Goal: Task Accomplishment & Management: Use online tool/utility

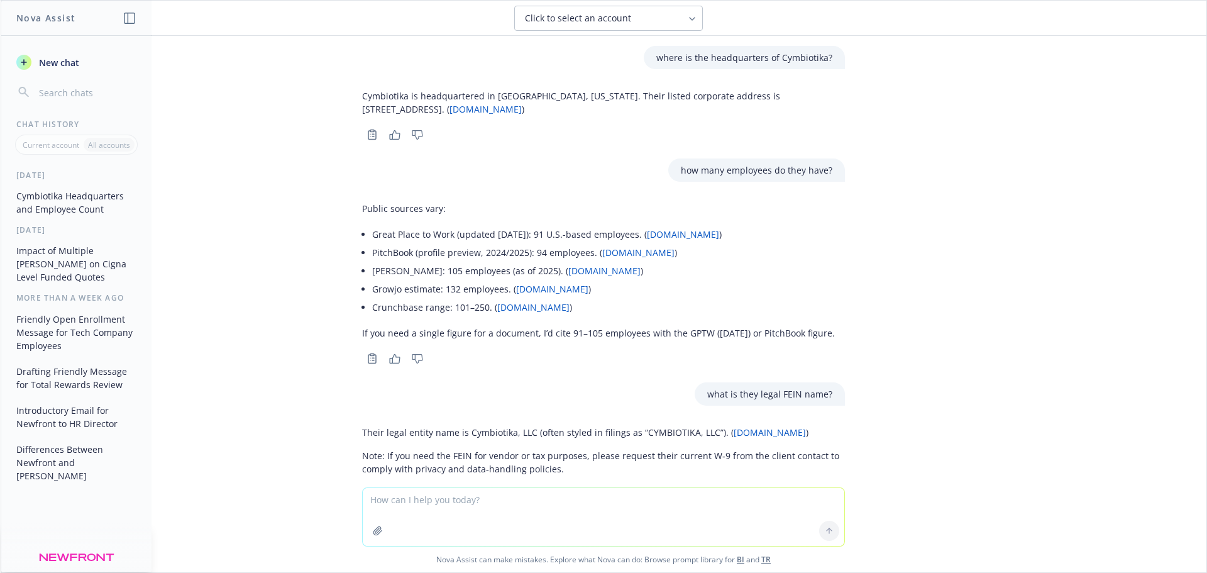
scroll to position [1114, 0]
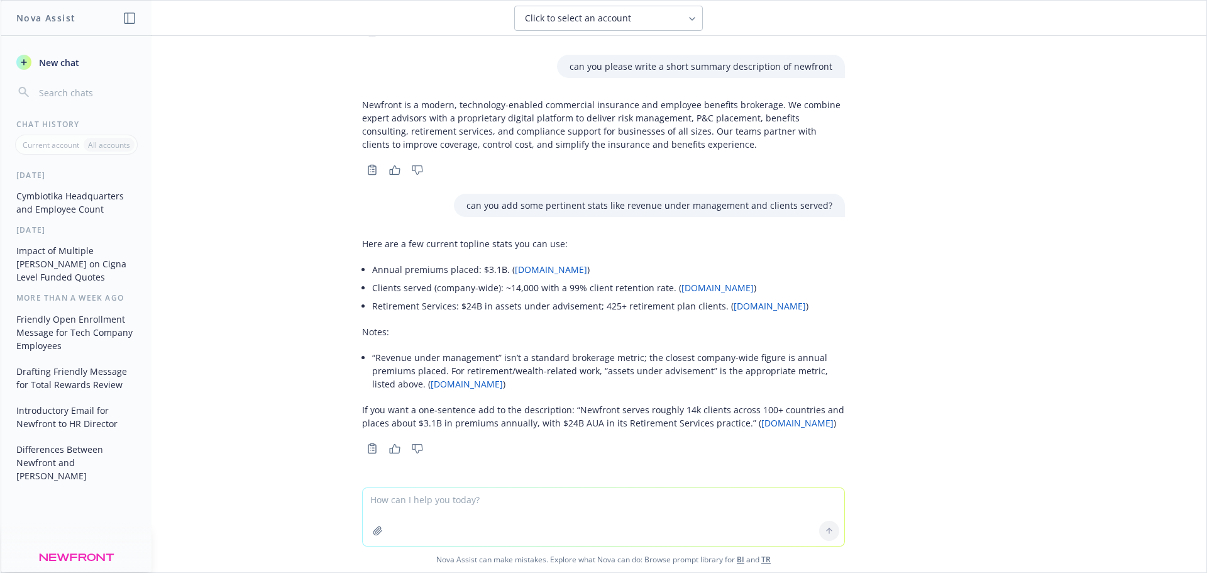
click at [446, 499] on textarea at bounding box center [603, 517] width 481 height 58
type textarea "can you look at [PERSON_NAME] linkedin and write a quick bio about me?"
click at [825, 534] on icon at bounding box center [829, 530] width 9 height 9
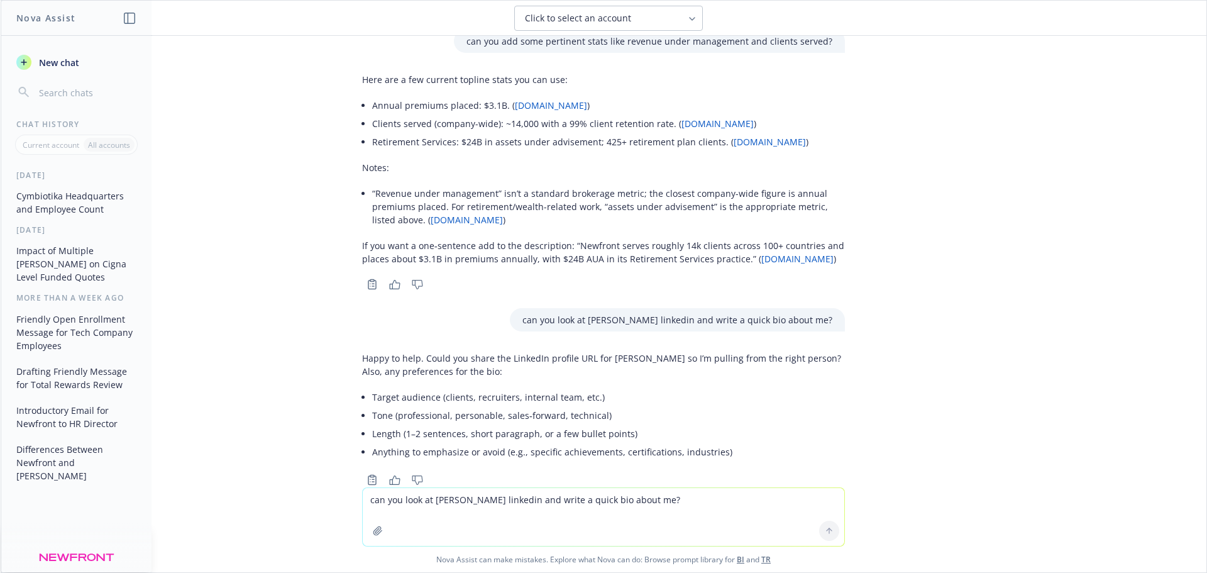
scroll to position [1309, 0]
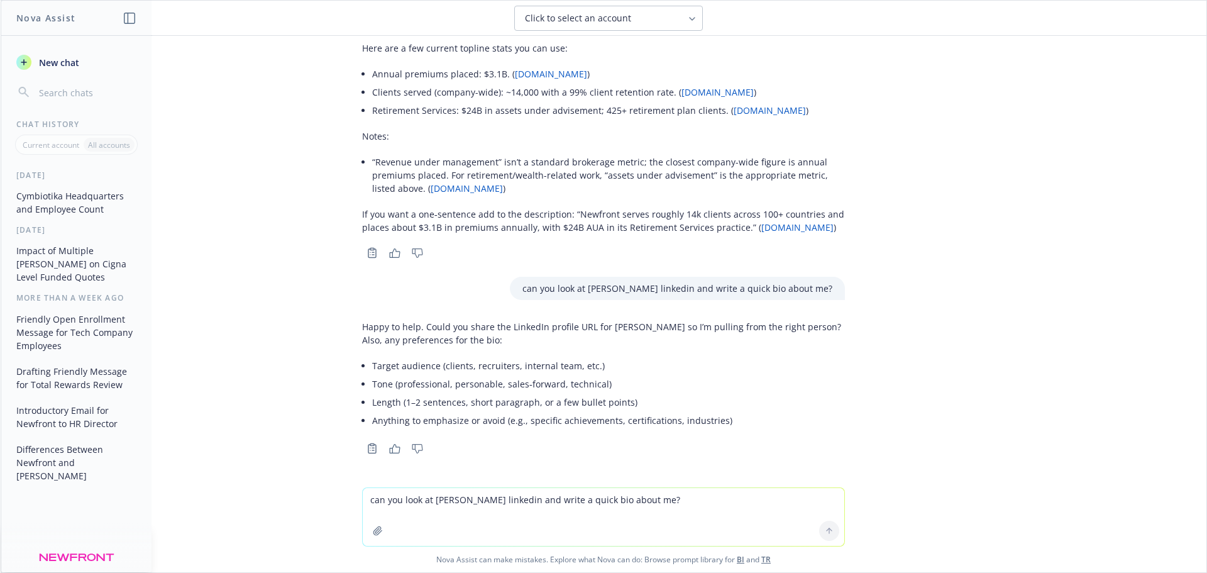
click at [420, 500] on textarea "can you look at [PERSON_NAME] linkedin and write a quick bio about me?" at bounding box center [603, 517] width 481 height 58
type textarea "c"
type textarea "Target audience is clients. Tone is personable, length is short paragraph"
click at [820, 532] on button at bounding box center [829, 530] width 20 height 20
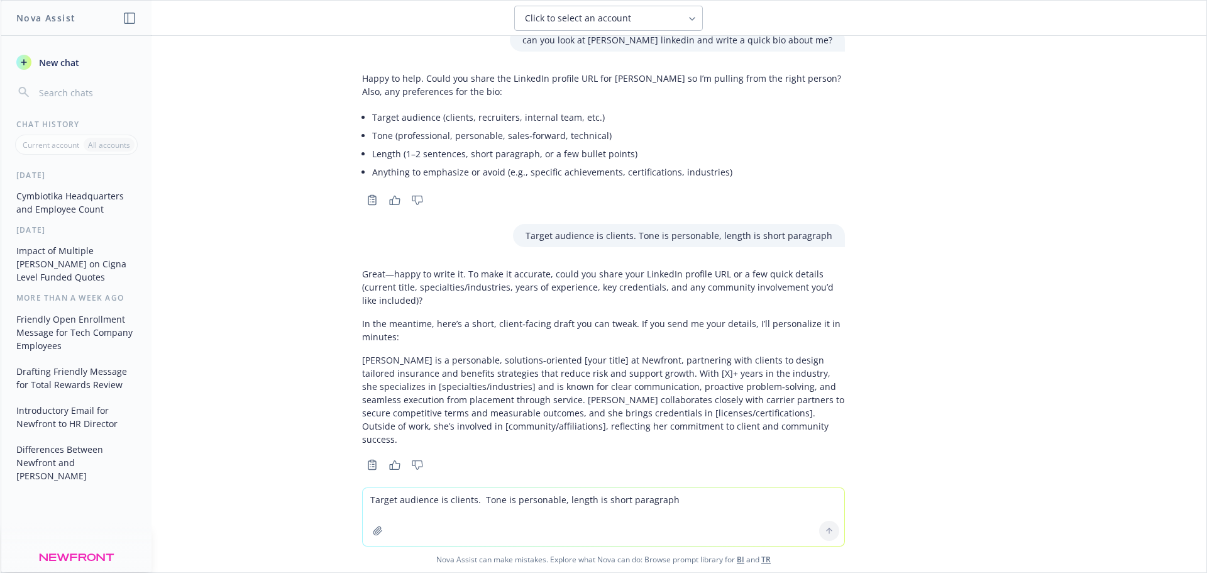
scroll to position [1561, 0]
click at [437, 502] on textarea "Target audience is clients. Tone is personable, length is short paragraph" at bounding box center [603, 517] width 481 height 58
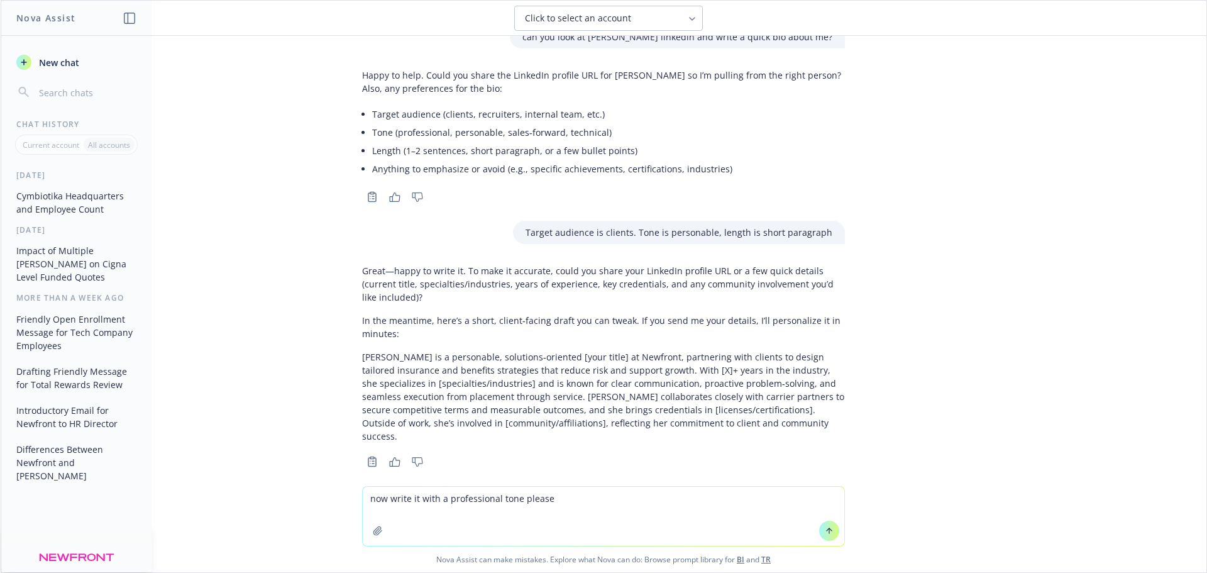
click at [829, 537] on button at bounding box center [829, 530] width 20 height 20
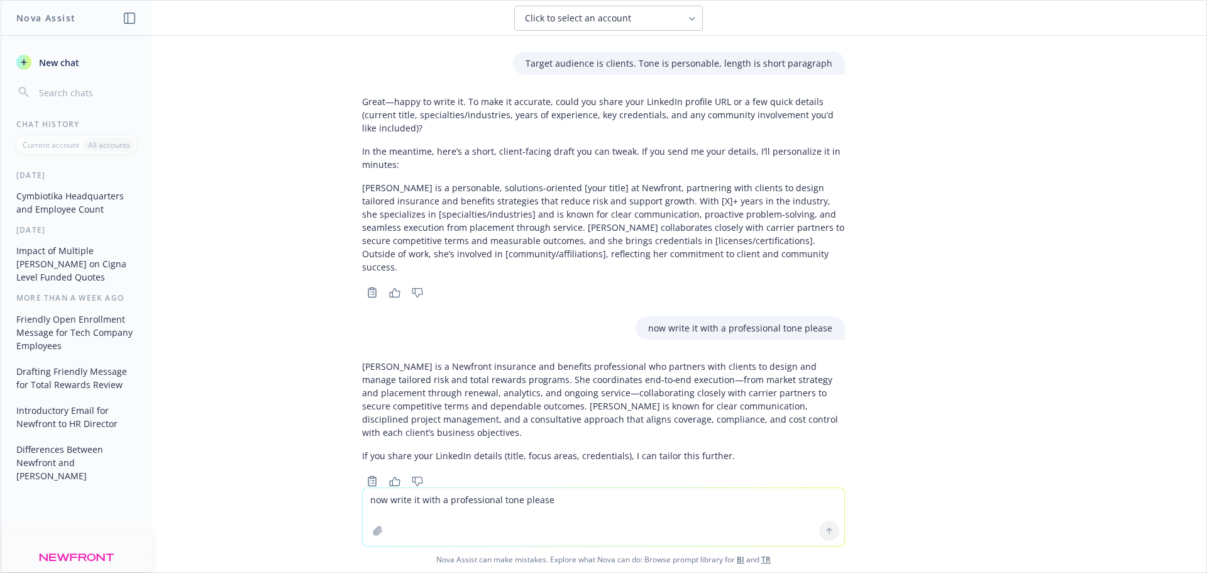
scroll to position [1749, 0]
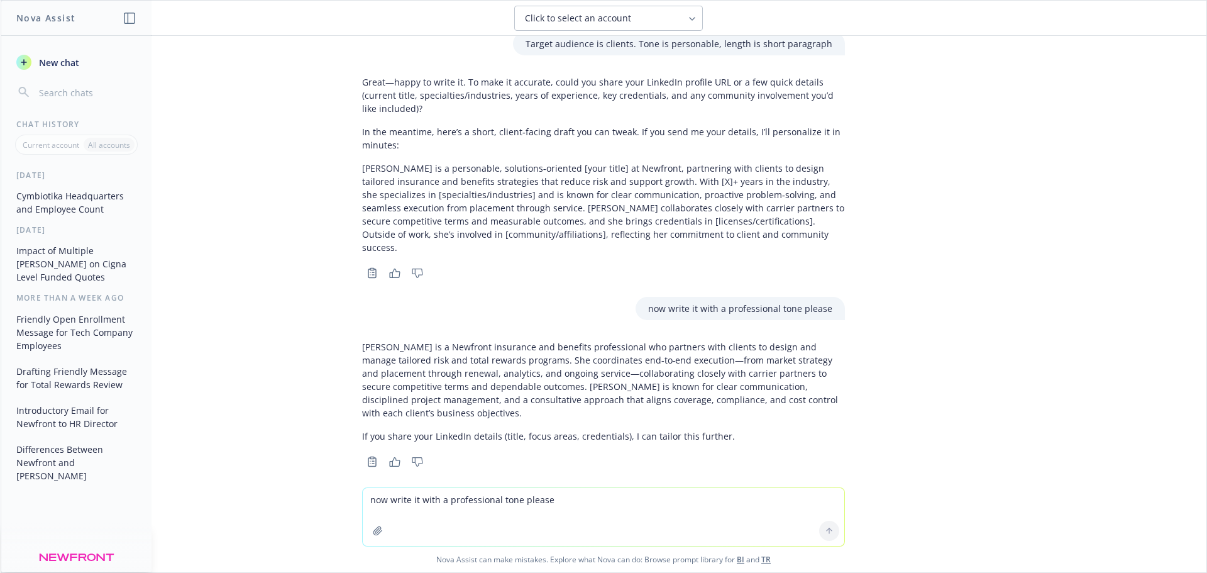
click at [411, 503] on textarea "now write it with a professional tone please" at bounding box center [603, 517] width 481 height 58
paste textarea "[DOMAIN_NAME][URL][PERSON_NAME]"
type textarea "[DOMAIN_NAME][URL][PERSON_NAME]"
click at [826, 531] on icon at bounding box center [829, 530] width 9 height 9
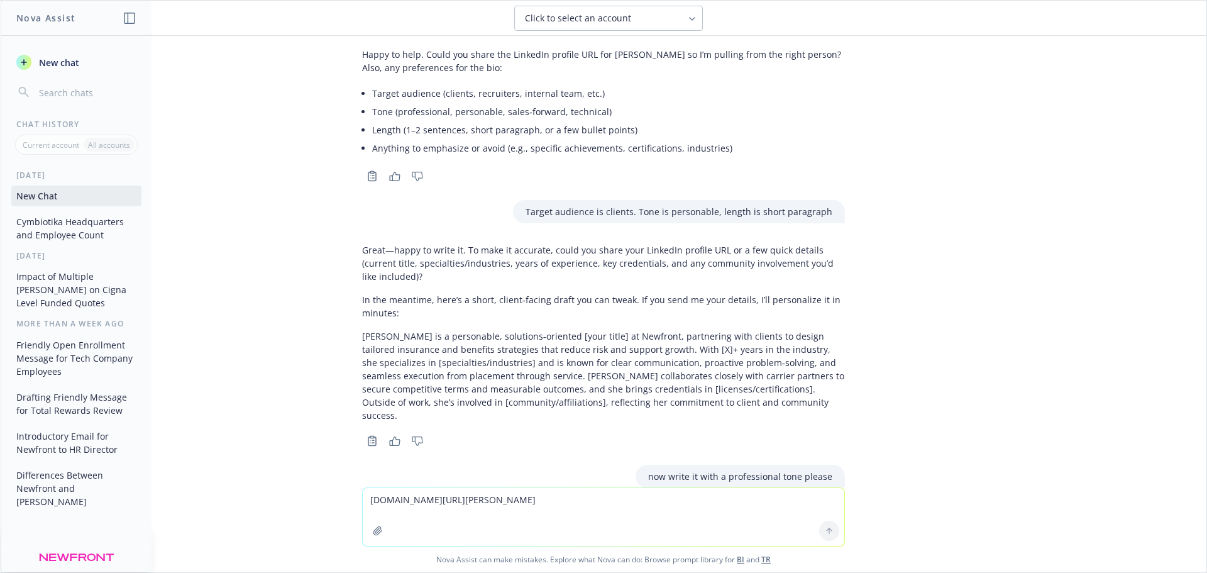
scroll to position [1951, 0]
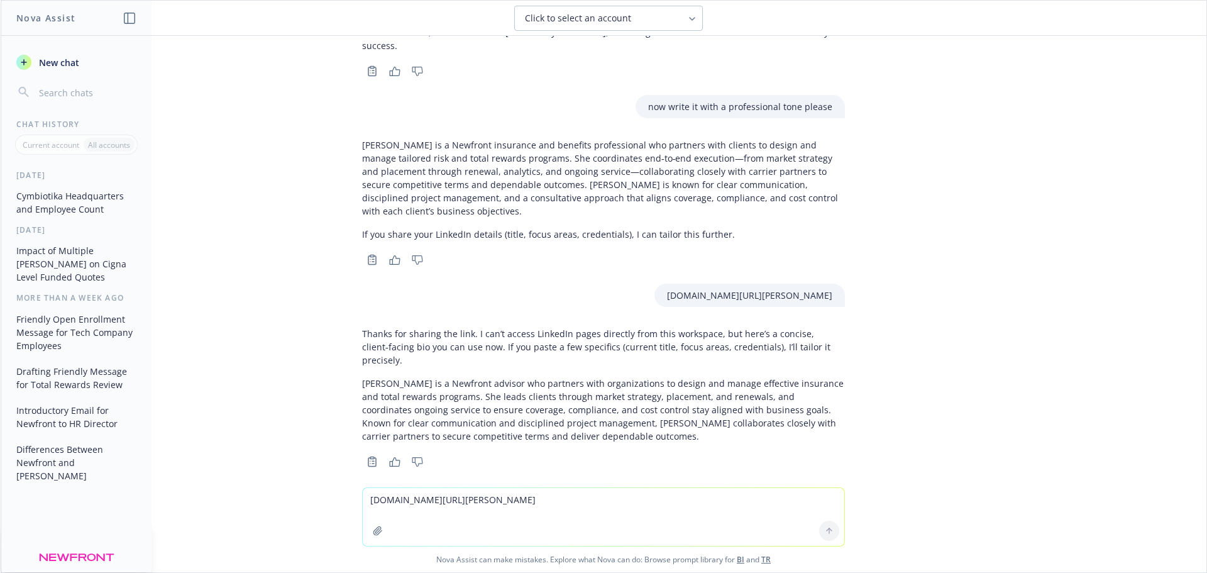
click at [402, 501] on textarea "[DOMAIN_NAME][URL][PERSON_NAME]" at bounding box center [603, 517] width 481 height 58
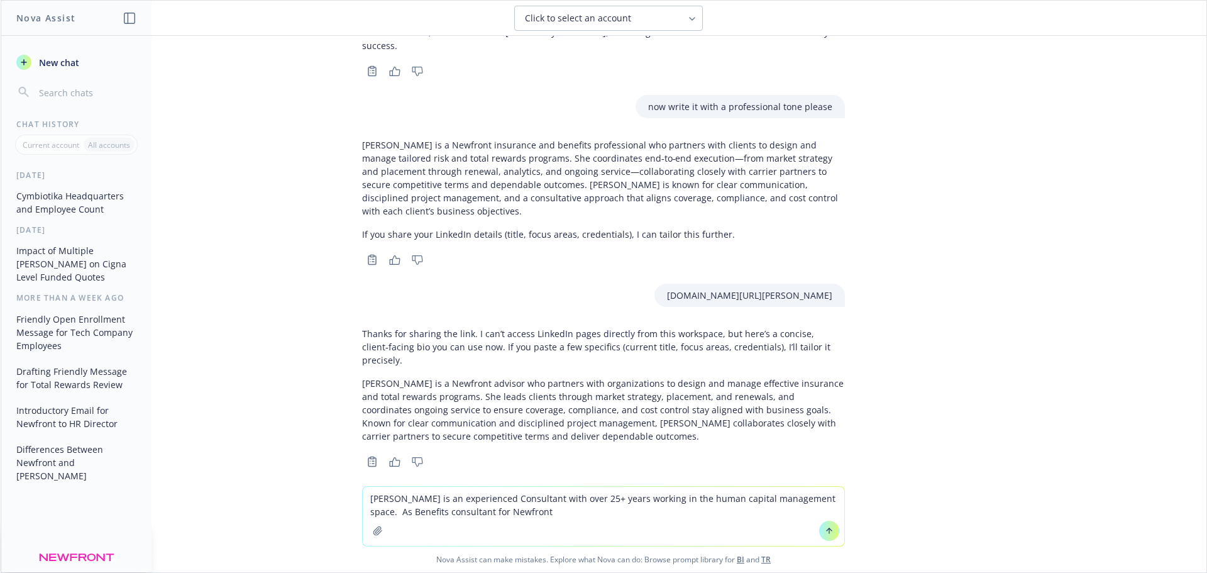
click at [409, 512] on textarea "[PERSON_NAME] is an experienced Consultant with over 25+ years working in the h…" at bounding box center [603, 516] width 481 height 59
click at [502, 510] on textarea "[PERSON_NAME] is an experienced Consultant with over 25+ years working in the h…" at bounding box center [603, 516] width 481 height 59
click at [607, 508] on textarea "[PERSON_NAME] is an experienced Consultant with over 25+ years working in the h…" at bounding box center [603, 516] width 481 height 59
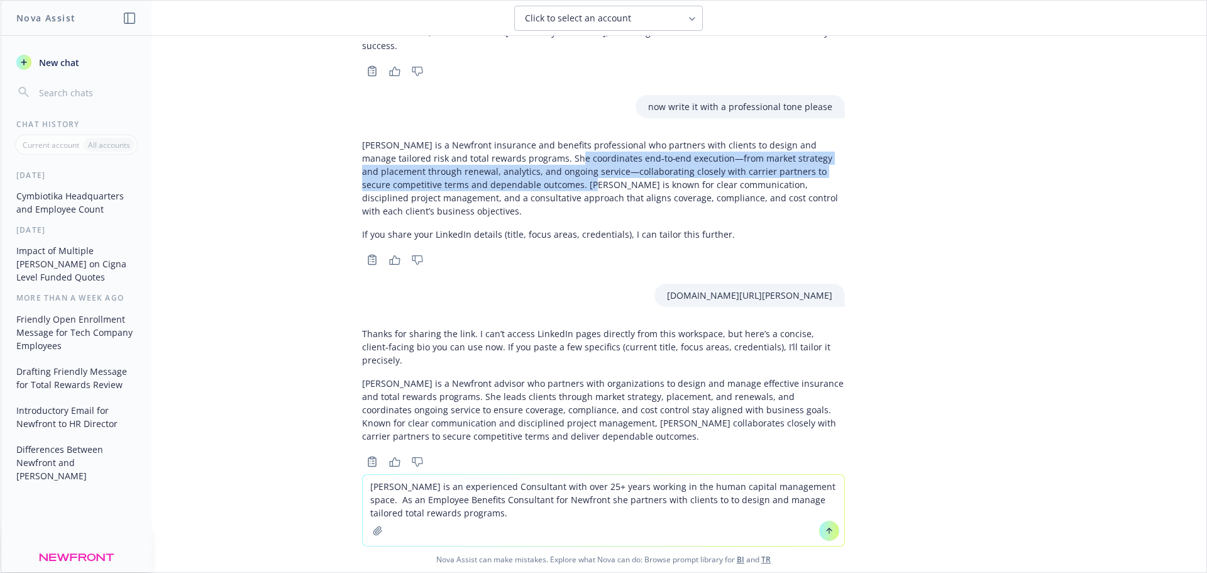
drag, startPoint x: 524, startPoint y: 146, endPoint x: 544, endPoint y: 175, distance: 35.7
click at [544, 175] on p "[PERSON_NAME] is a Newfront insurance and benefits professional who partners wi…" at bounding box center [603, 177] width 483 height 79
copy p "She coordinates end‑to‑end execution—from market strategy and placement through…"
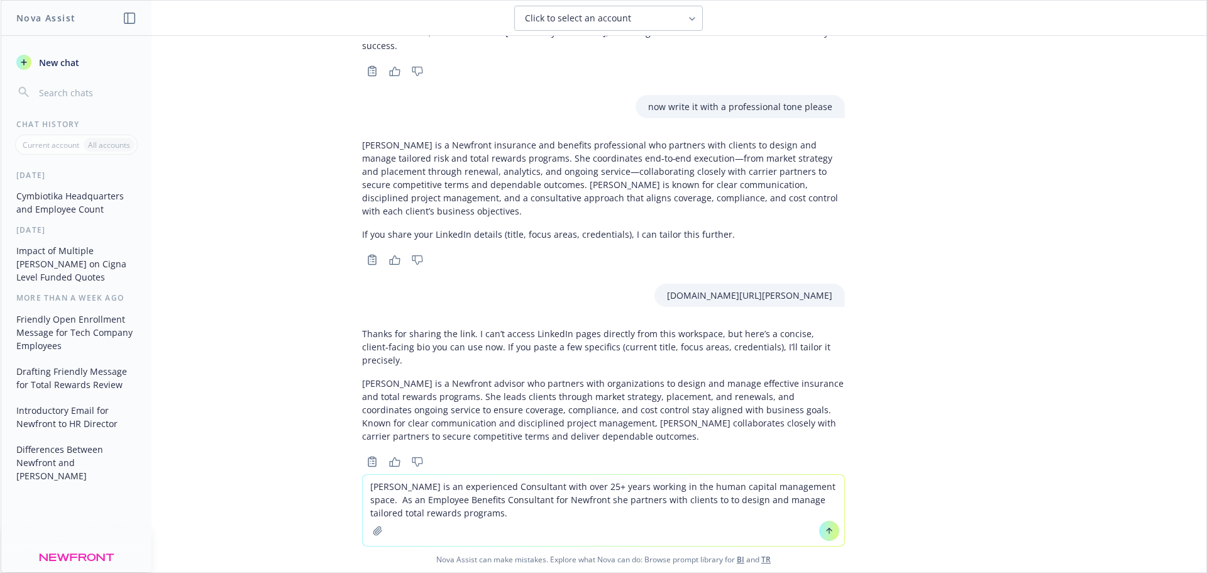
click at [505, 514] on textarea "[PERSON_NAME] is an experienced Consultant with over 25+ years working in the h…" at bounding box center [603, 510] width 481 height 71
paste textarea "She coordinates end‑to‑end execution—from market strategy and placement through…"
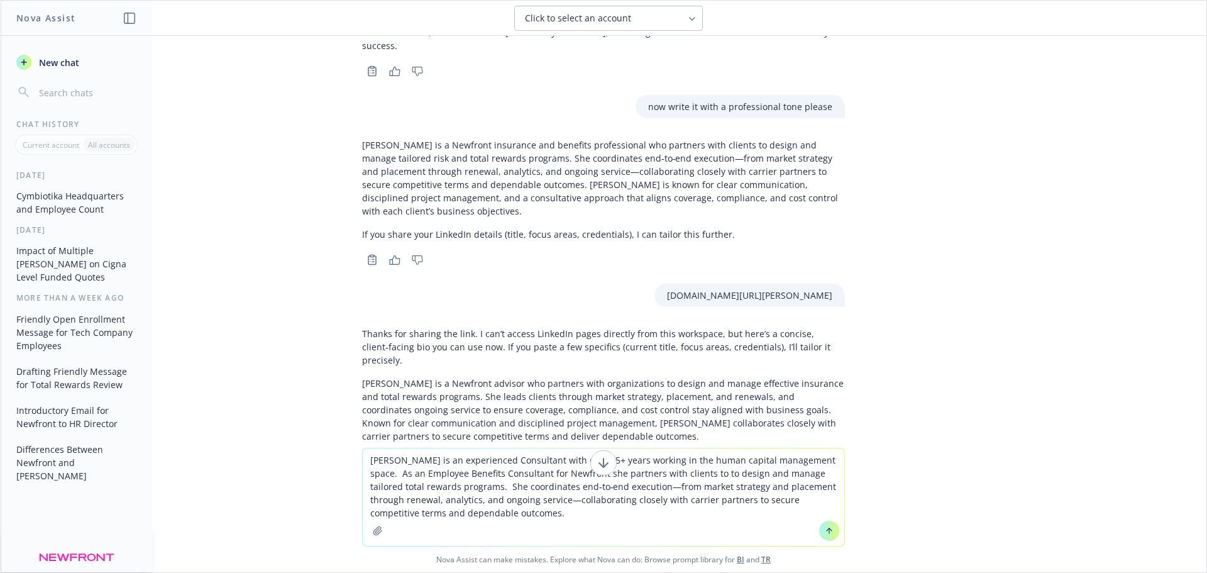
type textarea "[PERSON_NAME] is an experienced Consultant with over 25+ years working in the h…"
drag, startPoint x: 518, startPoint y: 515, endPoint x: 363, endPoint y: 455, distance: 165.8
click at [363, 455] on textarea "[PERSON_NAME] is an experienced Consultant with over 25+ years working in the h…" at bounding box center [603, 496] width 481 height 97
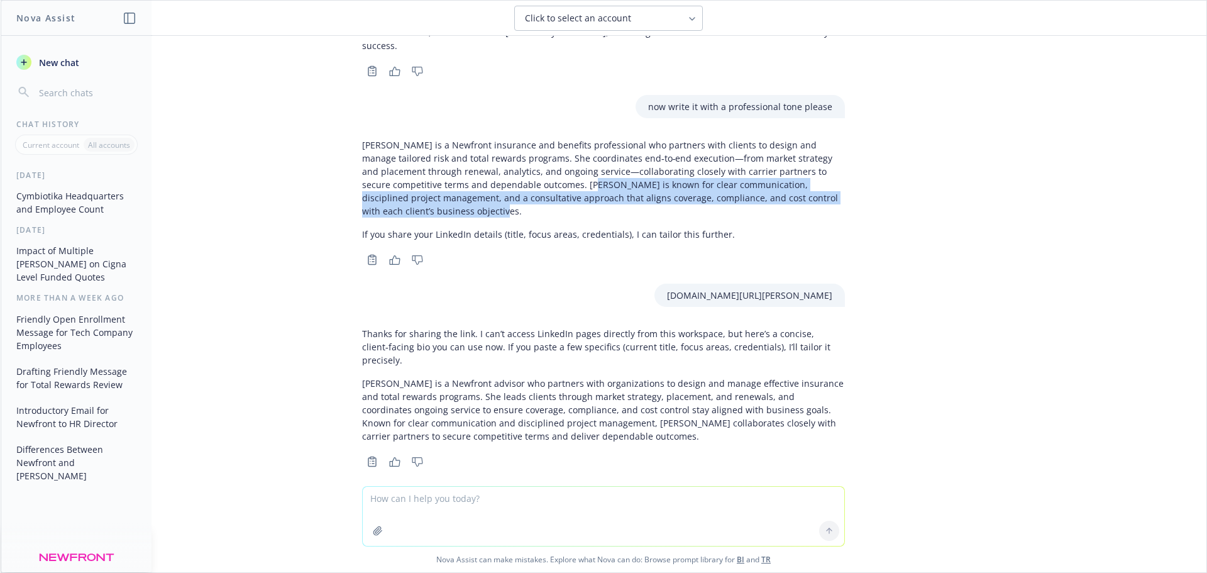
drag, startPoint x: 545, startPoint y: 167, endPoint x: 795, endPoint y: 197, distance: 251.3
click at [795, 197] on p "[PERSON_NAME] is a Newfront insurance and benefits professional who partners wi…" at bounding box center [603, 177] width 483 height 79
copy p "[PERSON_NAME] is known for clear communication, disciplined project management,…"
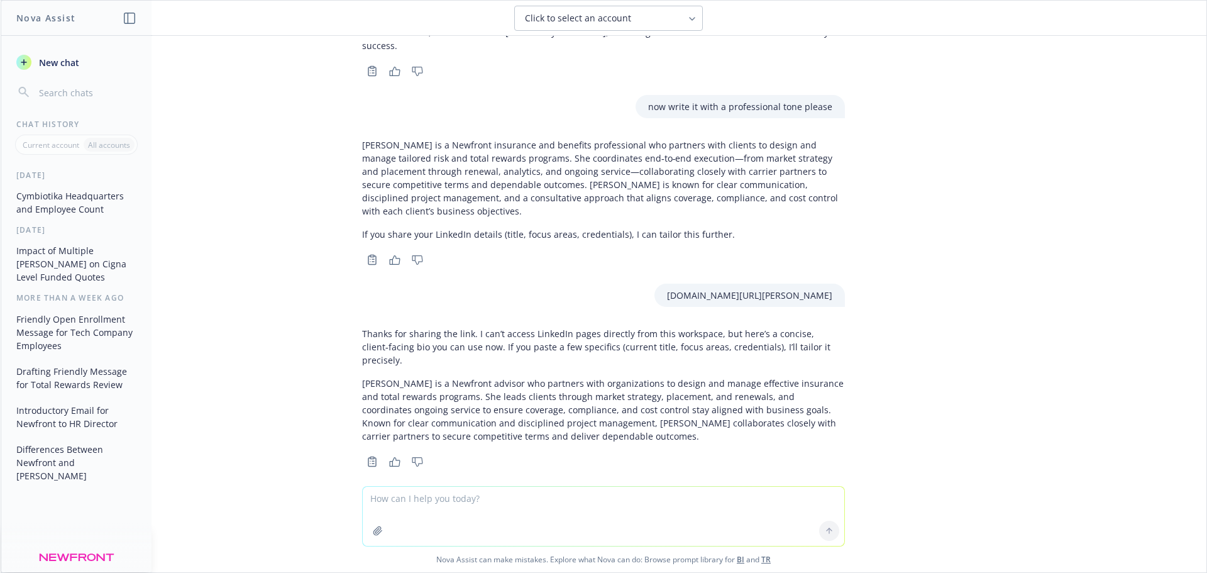
click at [426, 500] on textarea at bounding box center [603, 516] width 481 height 59
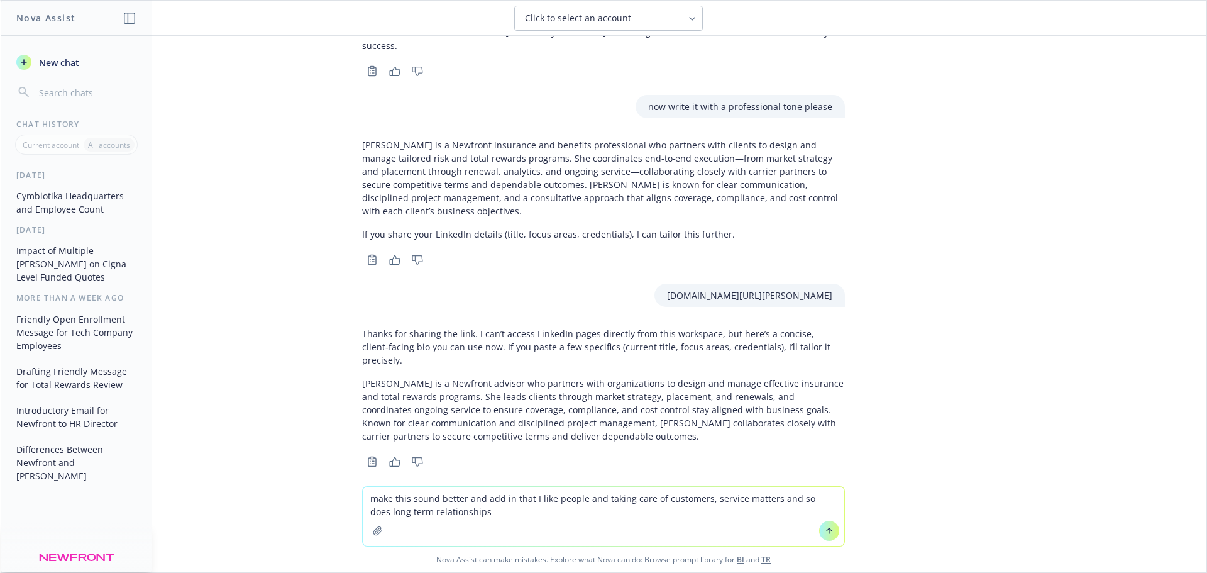
type textarea "make this sound better and add in that I like people and taking care of custome…"
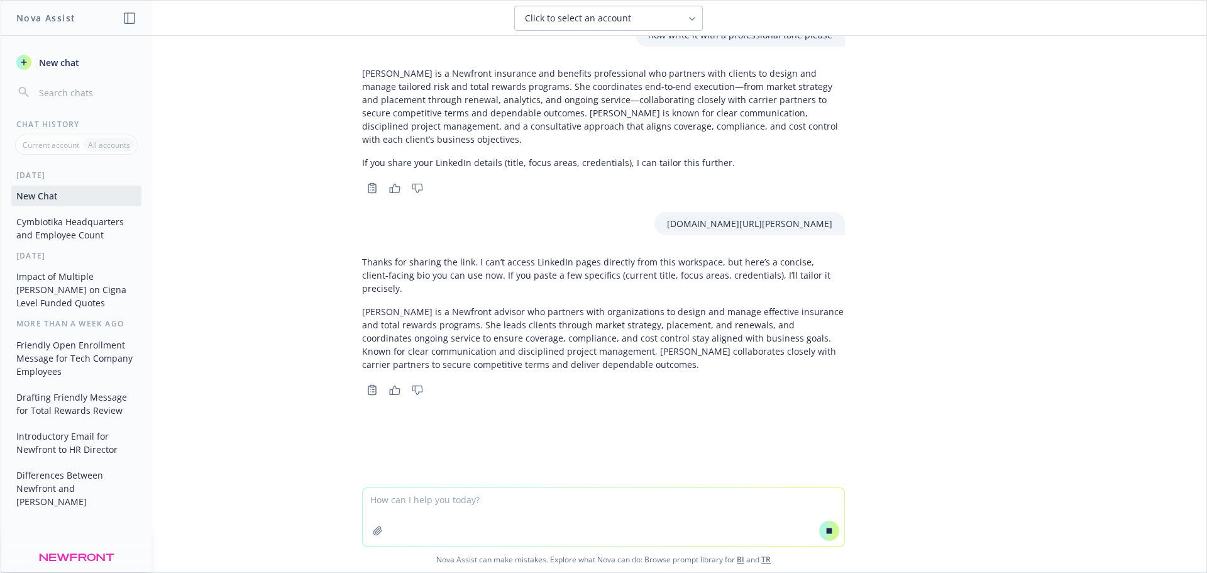
scroll to position [1744, 0]
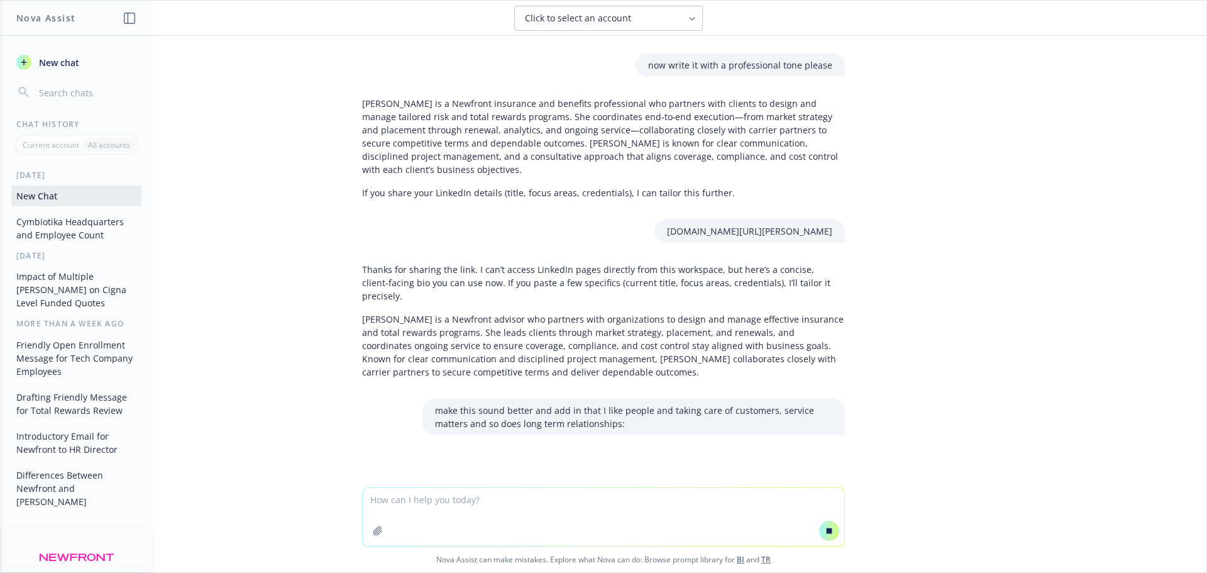
paste textarea "[PERSON_NAME] is an experienced consultant with over 25+ years working in the h…"
type textarea "[PERSON_NAME] is an experienced consultant with over 25+ years working in the h…"
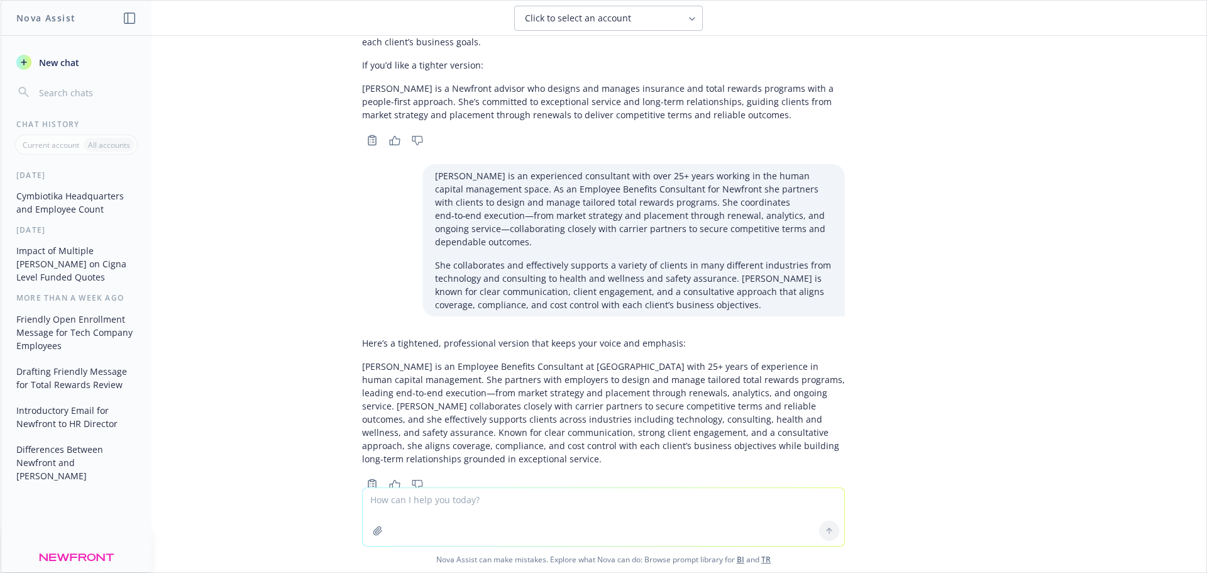
scroll to position [2570, 0]
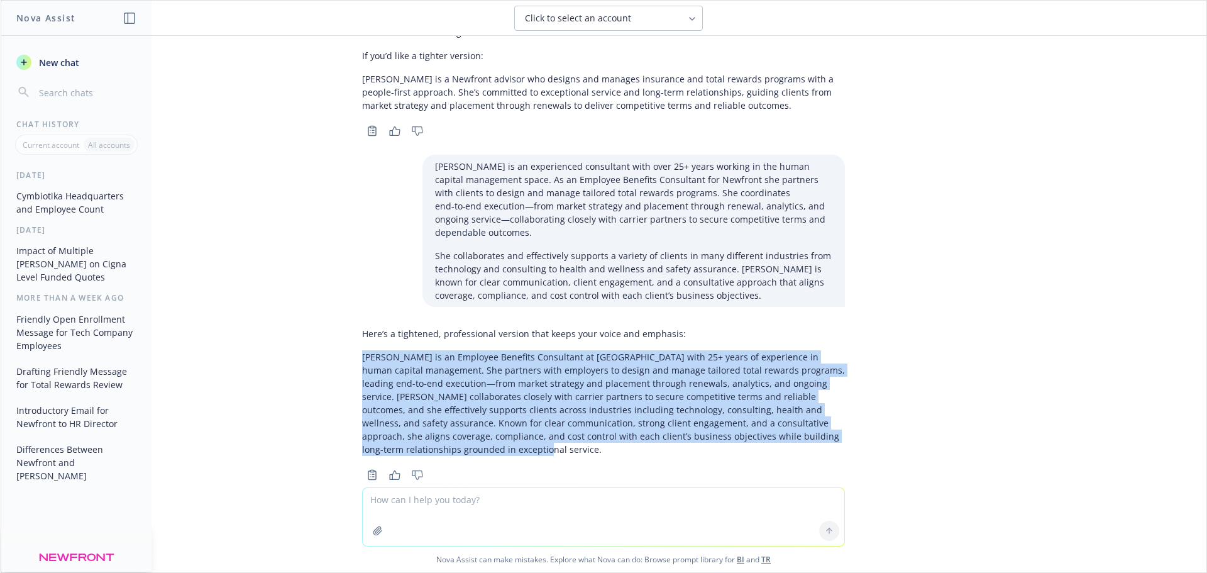
drag, startPoint x: 409, startPoint y: 426, endPoint x: 353, endPoint y: 332, distance: 109.6
click at [362, 350] on p "[PERSON_NAME] is an Employee Benefits Consultant at [GEOGRAPHIC_DATA] with 25+ …" at bounding box center [603, 403] width 483 height 106
copy p "[PERSON_NAME] is an Employee Benefits Consultant at [GEOGRAPHIC_DATA] with 25+ …"
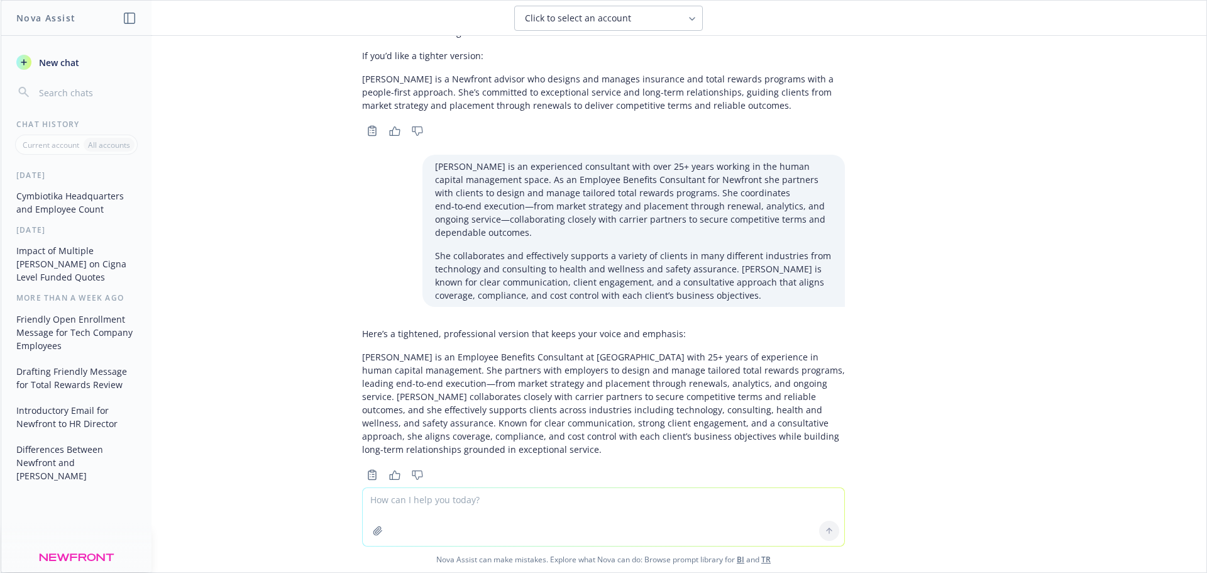
click at [488, 498] on div at bounding box center [603, 505] width 1185 height 15
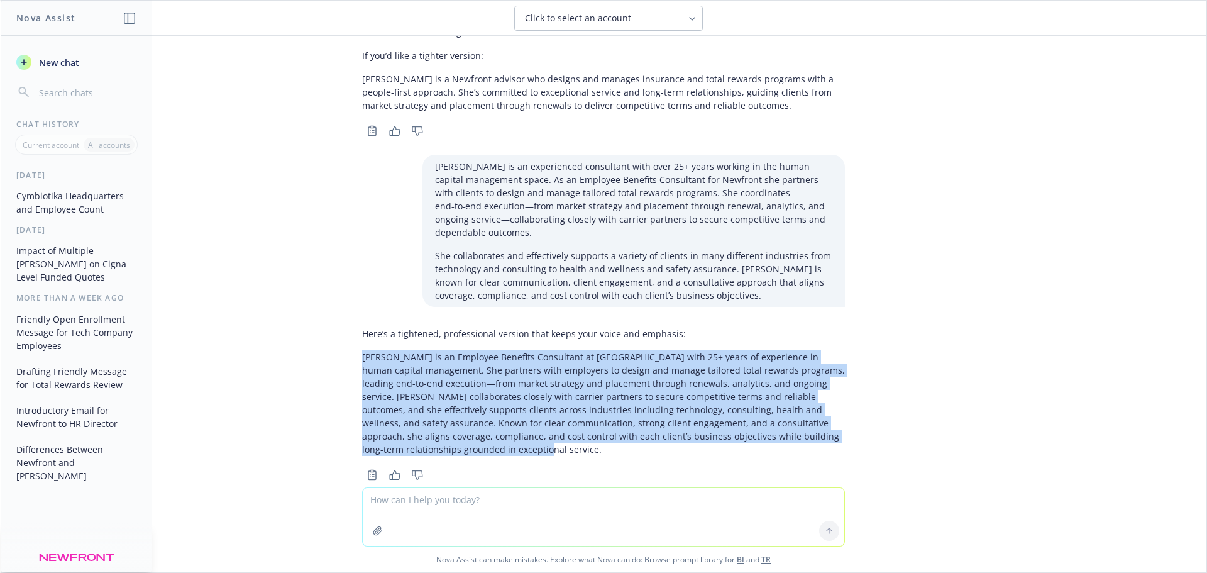
drag, startPoint x: 396, startPoint y: 421, endPoint x: 350, endPoint y: 329, distance: 103.2
click at [352, 329] on div "Here’s a tightened, professional version that keeps your voice and emphasis: [P…" at bounding box center [603, 403] width 503 height 162
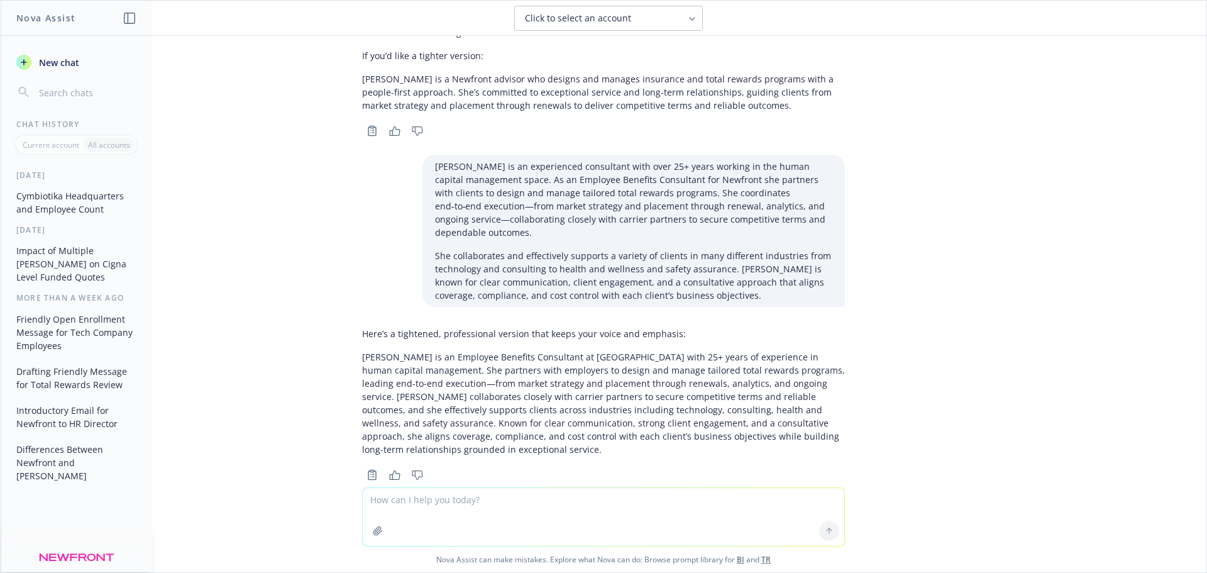
click at [391, 503] on textarea at bounding box center [603, 517] width 481 height 58
paste textarea "[PERSON_NAME] is an Employee Benefits Consultant at [GEOGRAPHIC_DATA] with 25+ …"
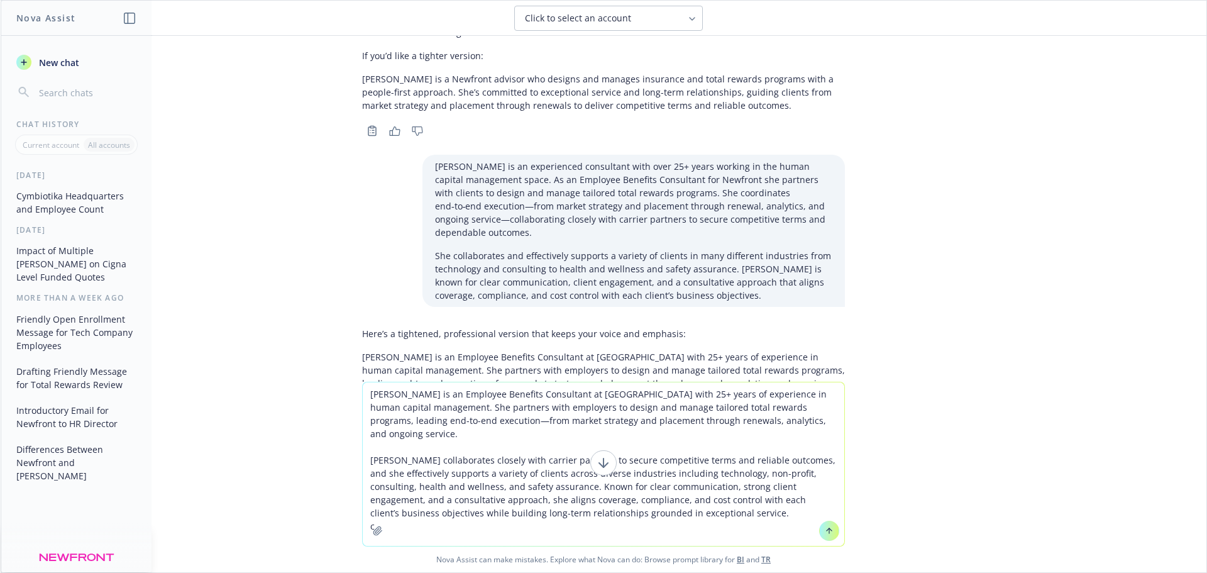
type textarea "[PERSON_NAME] is an Employee Benefits Consultant at [GEOGRAPHIC_DATA] with 25+ …"
click at [365, 392] on textarea "[PERSON_NAME] is an Employee Benefits Consultant at [GEOGRAPHIC_DATA] with 25+ …" at bounding box center [603, 463] width 481 height 163
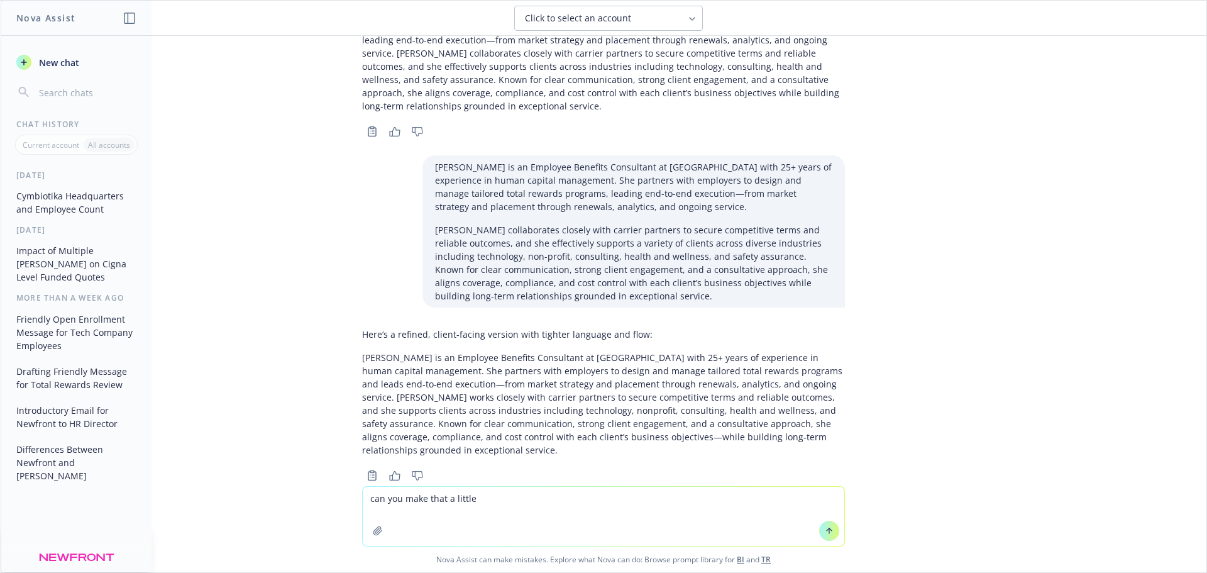
scroll to position [2915, 0]
type textarea "can you make that a little longer?"
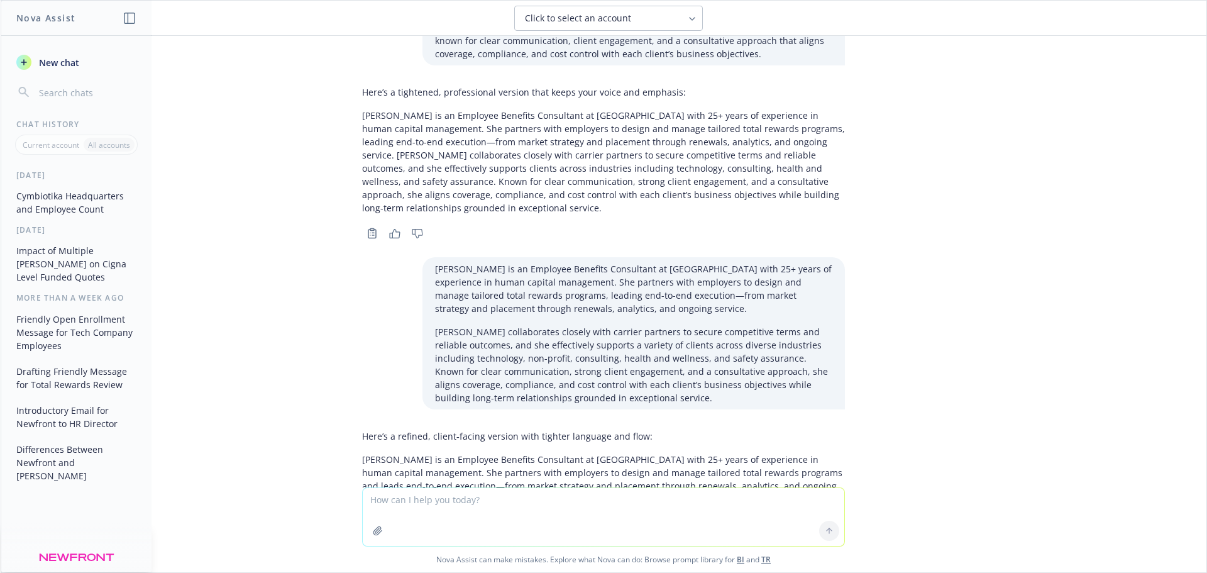
scroll to position [2434, 0]
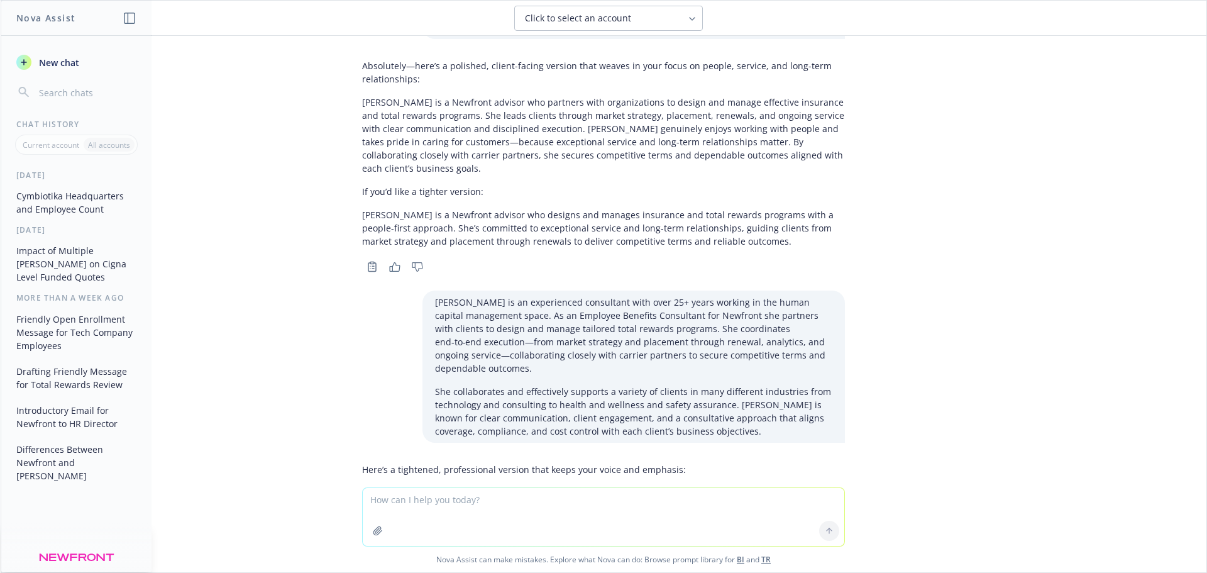
drag, startPoint x: 1107, startPoint y: 8, endPoint x: 913, endPoint y: 232, distance: 296.8
click at [913, 232] on div "where is the headquarters of Cymbiotika? Cymbiotika is headquartered in [GEOGRA…" at bounding box center [604, 261] width 1206 height 451
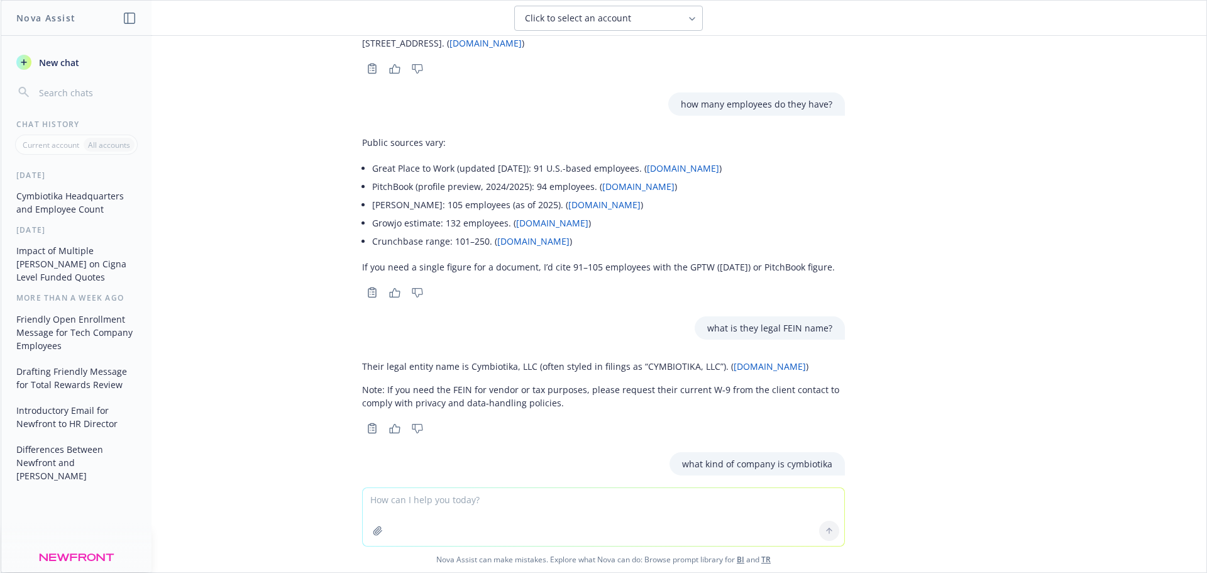
scroll to position [0, 0]
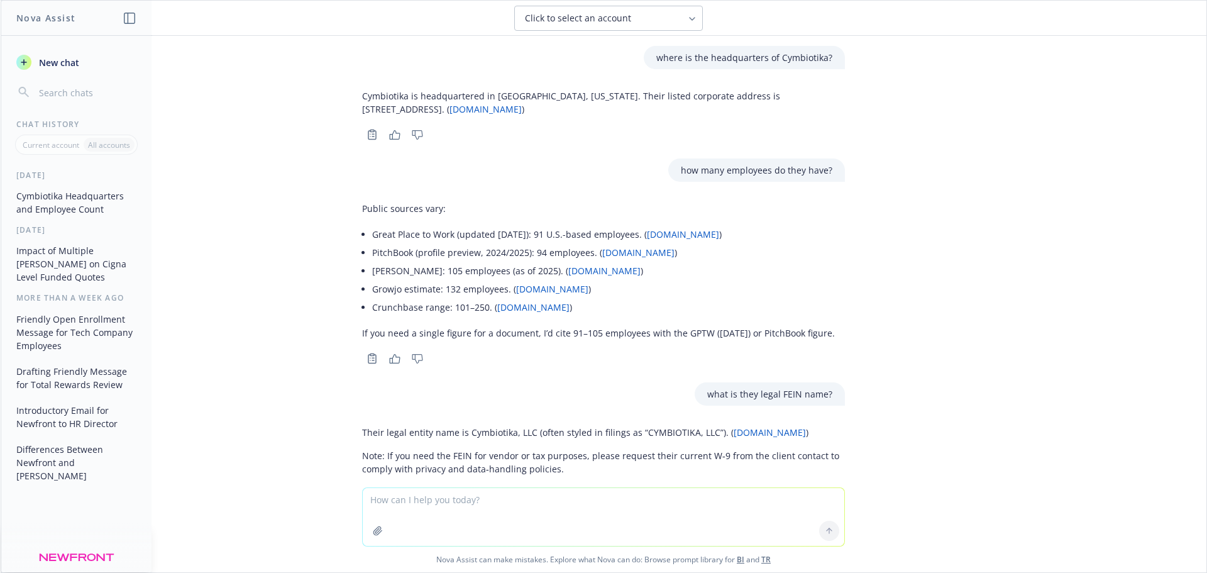
click at [454, 498] on textarea at bounding box center [603, 517] width 481 height 58
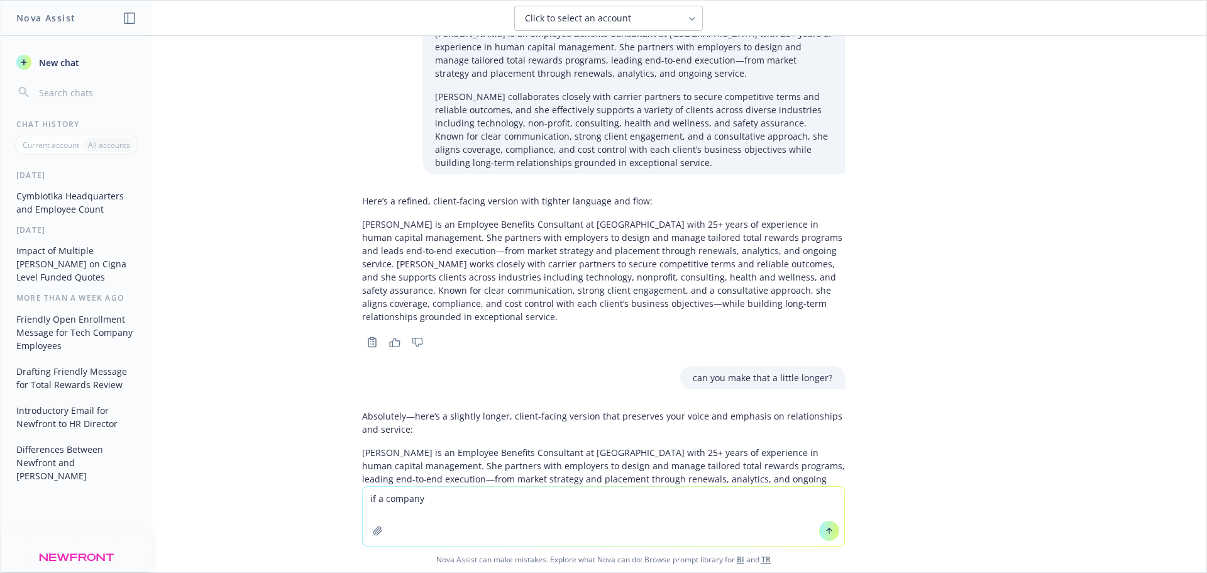
scroll to position [3189, 0]
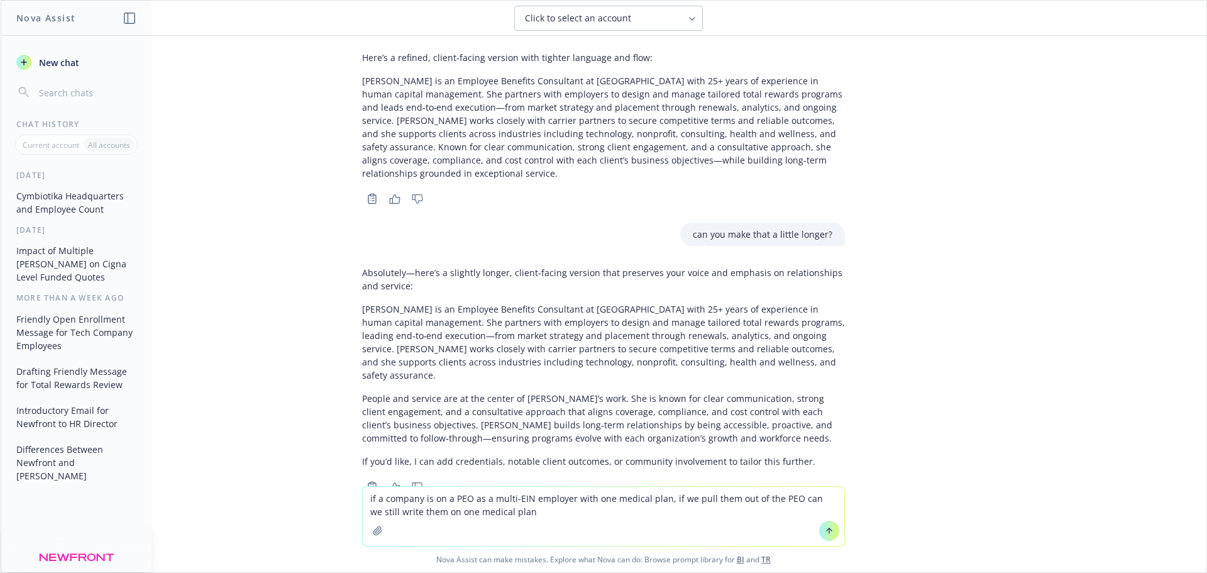
type textarea "if a company is on a PEO as a multi-EIN employer with one medical plan, if we p…"
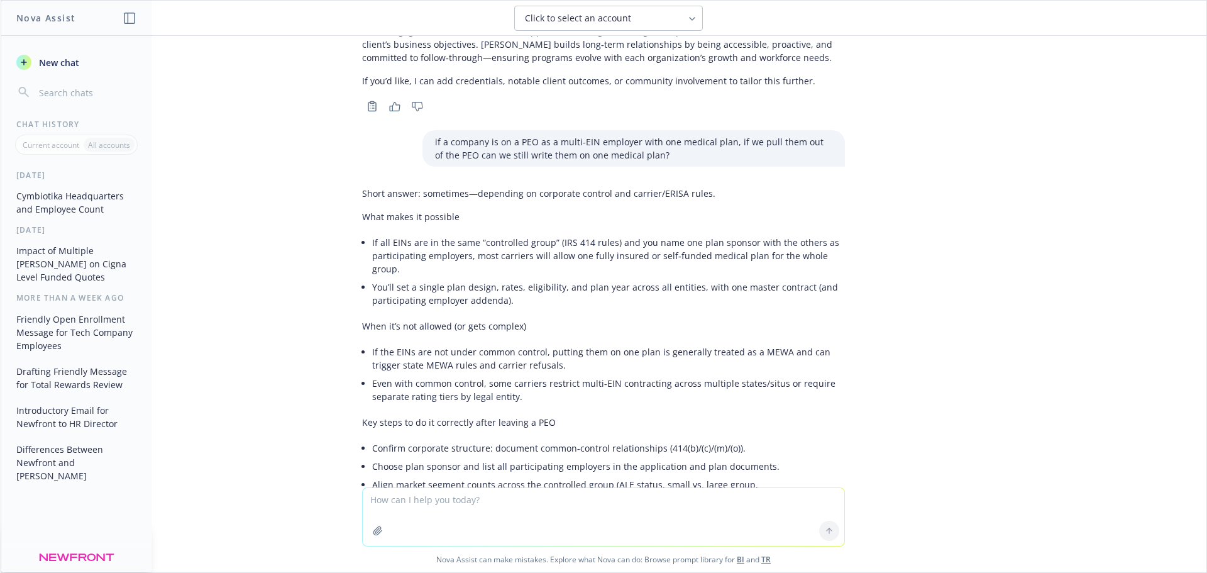
scroll to position [3633, 0]
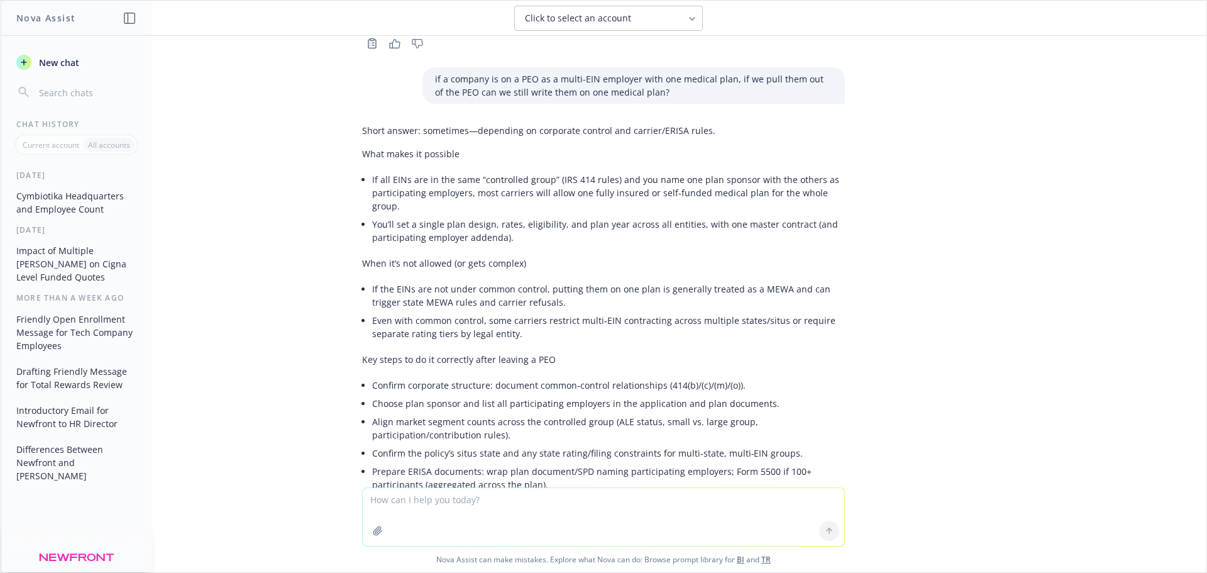
click at [438, 498] on textarea at bounding box center [603, 517] width 481 height 58
paste textarea "[PERSON_NAME] and [PERSON_NAME] will cover several beneficial ways to approach …"
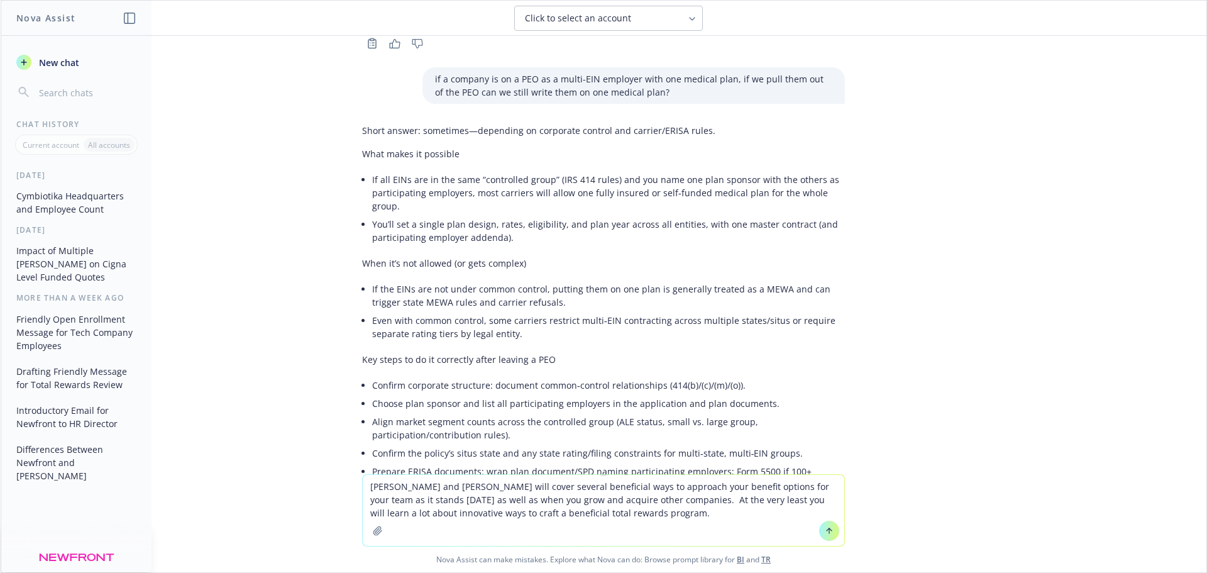
click at [365, 486] on textarea "[PERSON_NAME] and [PERSON_NAME] will cover several beneficial ways to approach …" at bounding box center [603, 510] width 481 height 71
type textarea "Make this sound better: [PERSON_NAME] and [PERSON_NAME] will cover several bene…"
click at [825, 532] on icon at bounding box center [829, 530] width 9 height 9
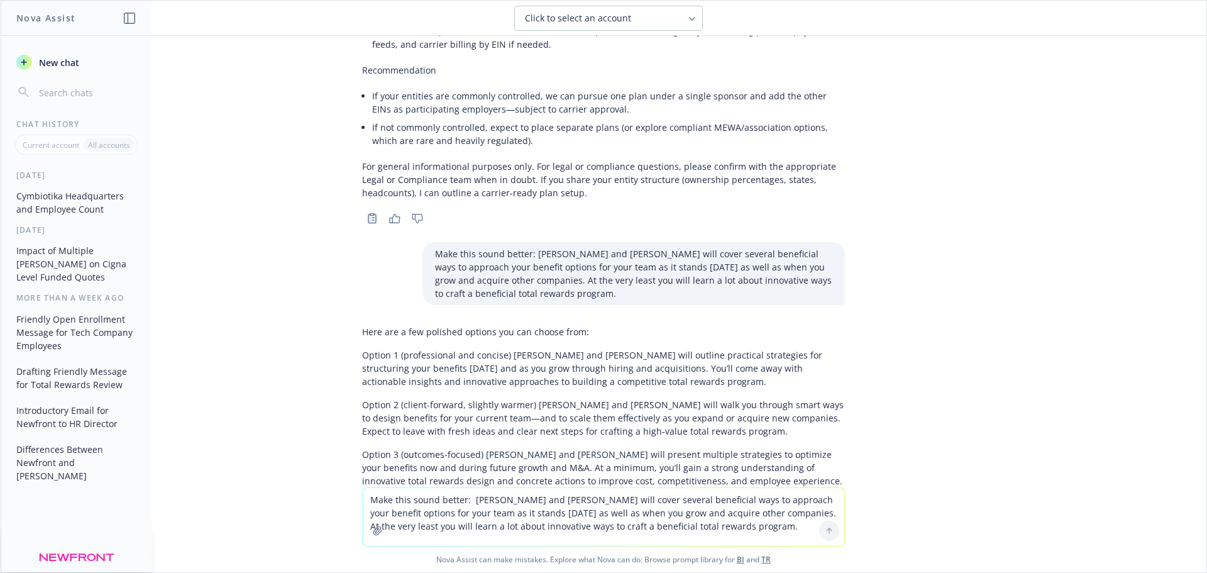
scroll to position [4109, 0]
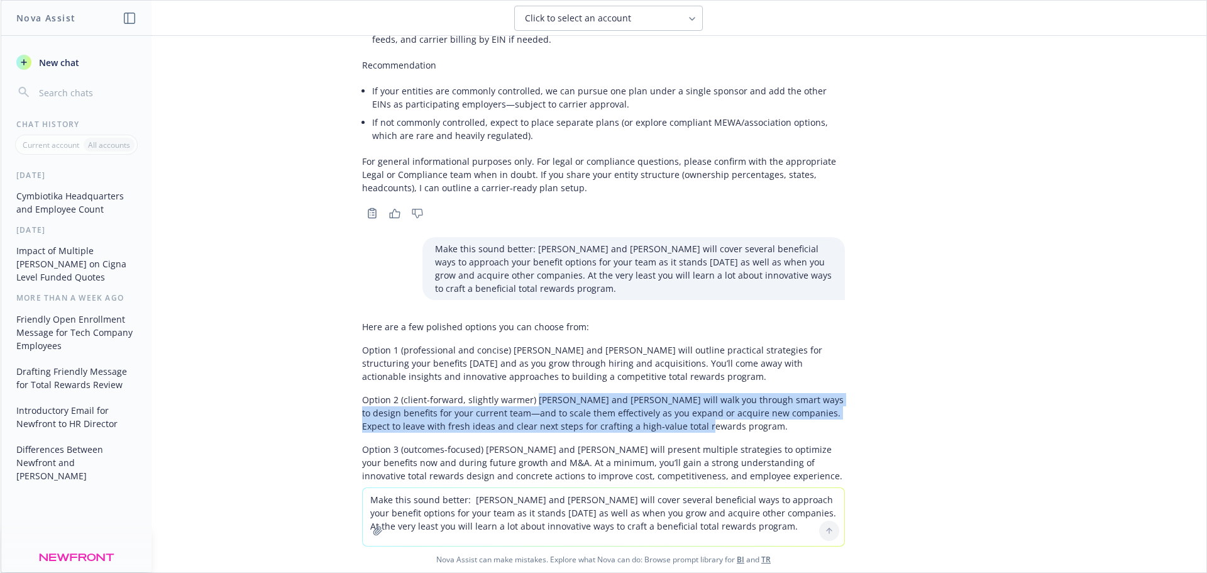
drag, startPoint x: 523, startPoint y: 345, endPoint x: 668, endPoint y: 381, distance: 148.9
click at [668, 381] on div "Here are a few polished options you can choose from: Option 1 (professional and…" at bounding box center [603, 401] width 483 height 172
copy p "[PERSON_NAME] and [PERSON_NAME] will walk you through smart ways to design bene…"
click at [669, 393] on p "Option 2 (client-forward, slightly warmer) [PERSON_NAME] and [PERSON_NAME] will…" at bounding box center [603, 413] width 483 height 40
drag, startPoint x: 666, startPoint y: 375, endPoint x: 522, endPoint y: 342, distance: 147.1
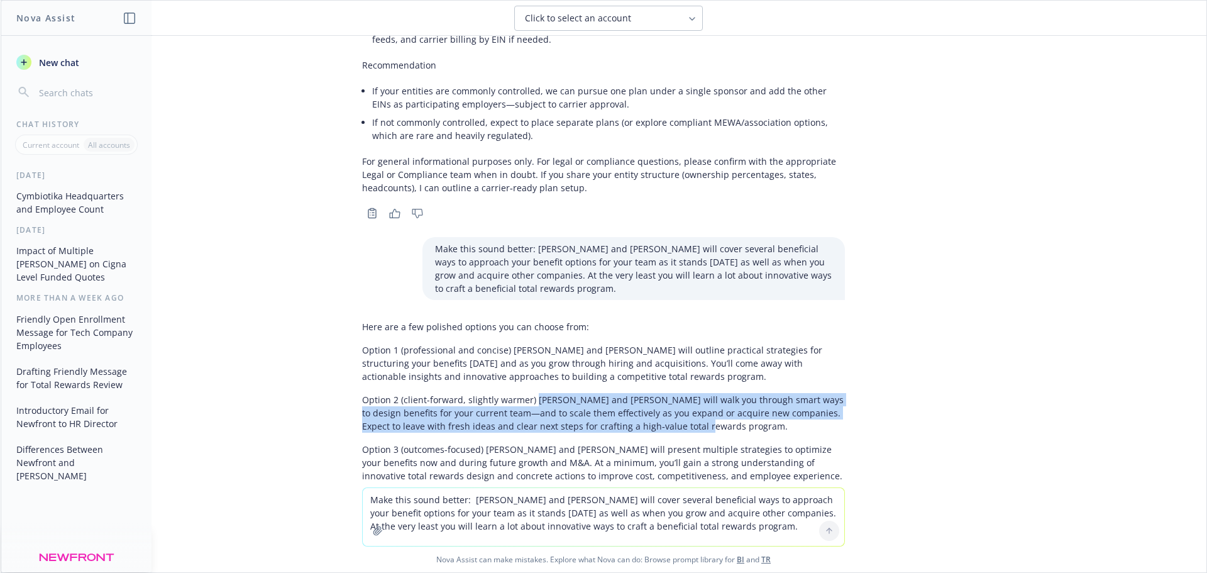
click at [522, 393] on p "Option 2 (client-forward, slightly warmer) [PERSON_NAME] and [PERSON_NAME] will…" at bounding box center [603, 413] width 483 height 40
copy p "[PERSON_NAME] and [PERSON_NAME] will walk you through smart ways to design bene…"
